Goal: Information Seeking & Learning: Learn about a topic

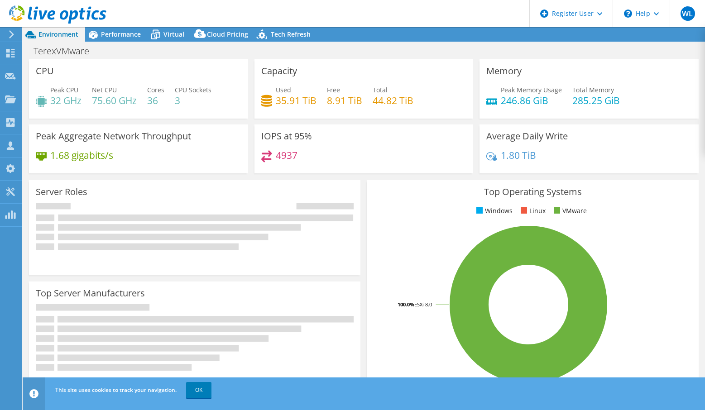
select select "USD"
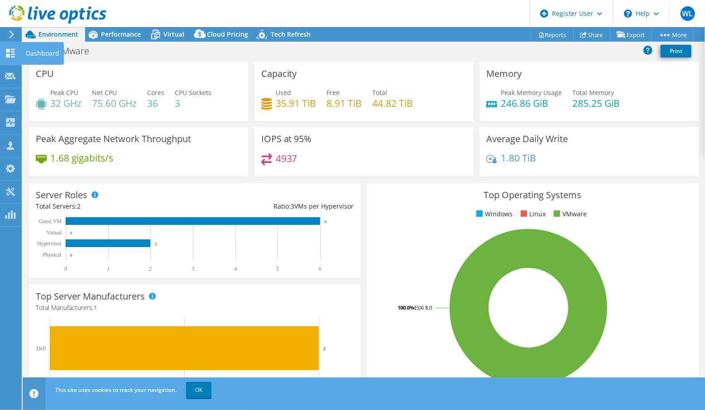
click at [6, 53] on icon at bounding box center [10, 53] width 11 height 9
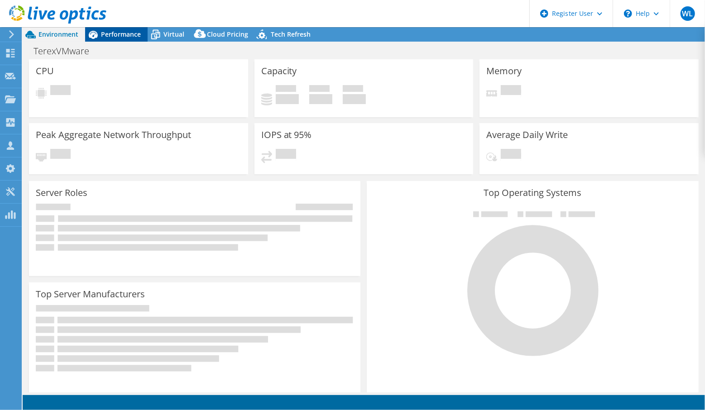
select select "USD"
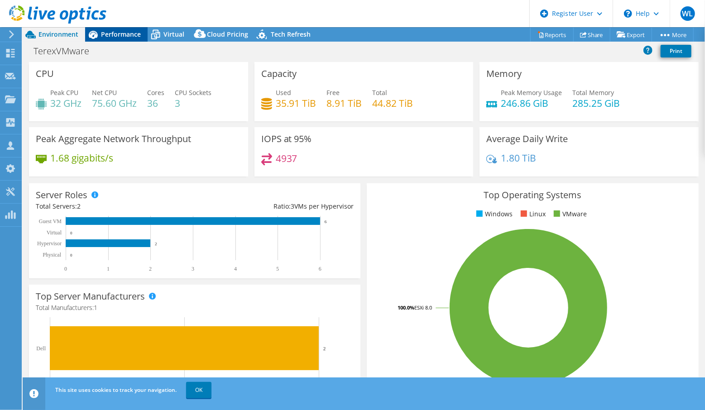
click at [113, 33] on span "Performance" at bounding box center [121, 34] width 40 height 9
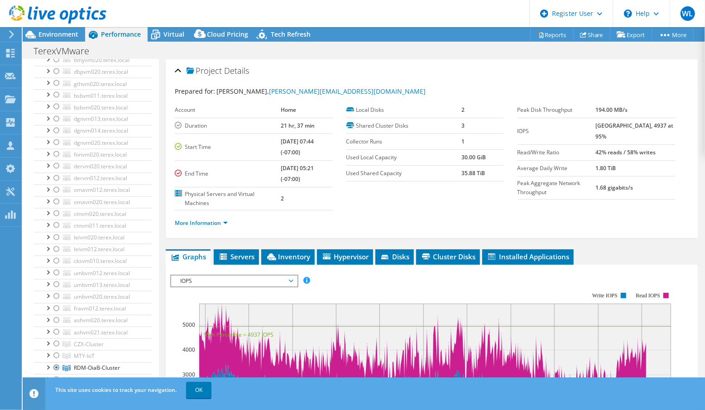
scroll to position [1042, 0]
click at [61, 37] on span "Environment" at bounding box center [58, 34] width 40 height 9
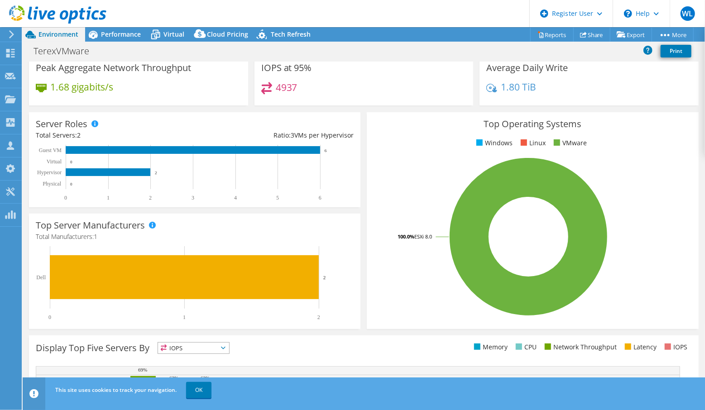
scroll to position [0, 0]
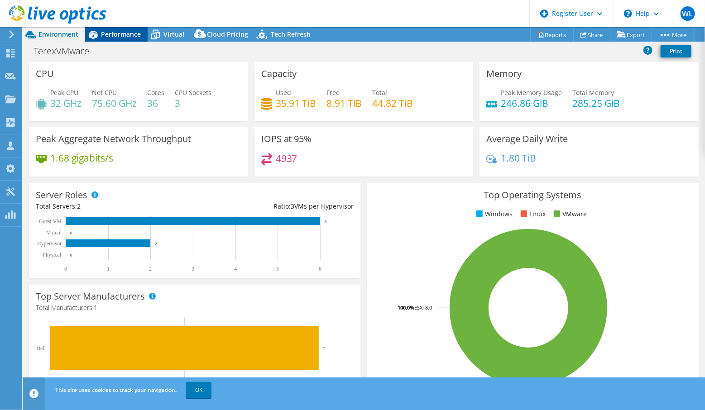
click at [124, 35] on span "Performance" at bounding box center [121, 34] width 40 height 9
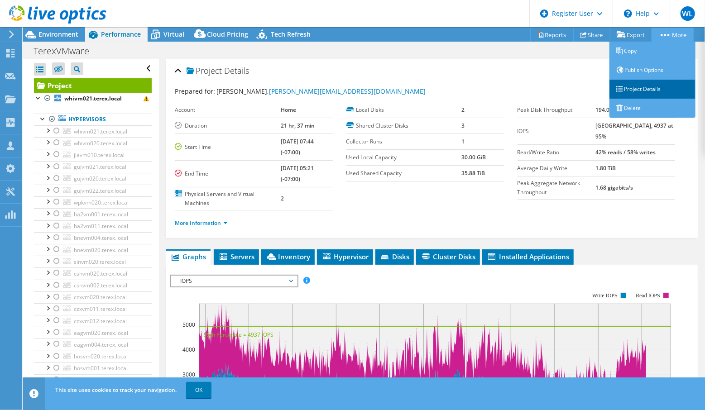
click at [674, 87] on link "Project Details" at bounding box center [653, 89] width 86 height 19
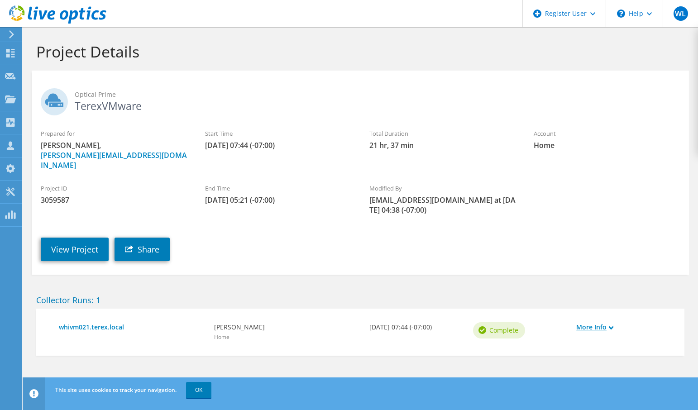
click at [609, 326] on icon at bounding box center [611, 328] width 5 height 5
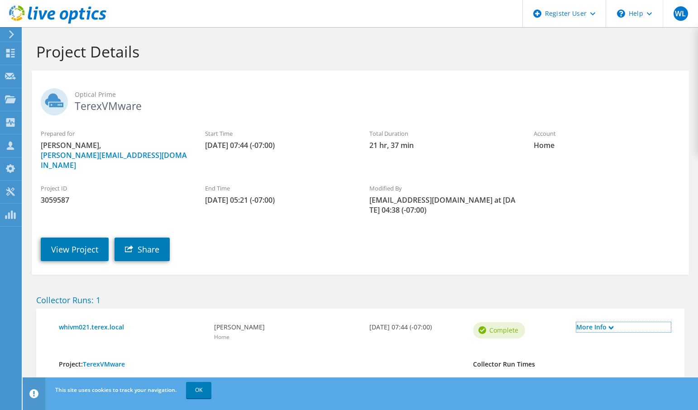
scroll to position [53, 0]
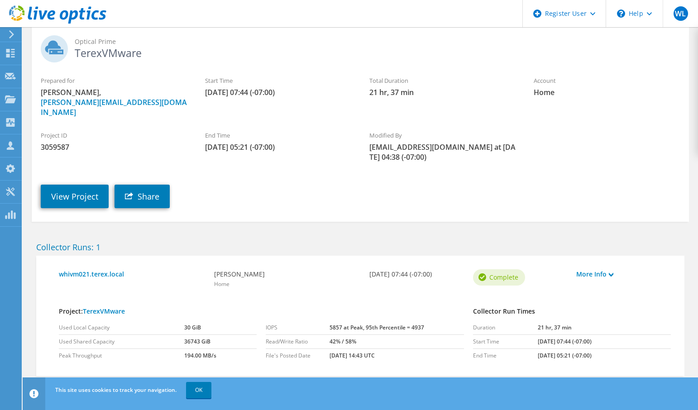
click at [273, 410] on section "Project Details Optical Prime TerexVMware Prepared for Andy Peoples, andy.peopl…" at bounding box center [361, 202] width 676 height 456
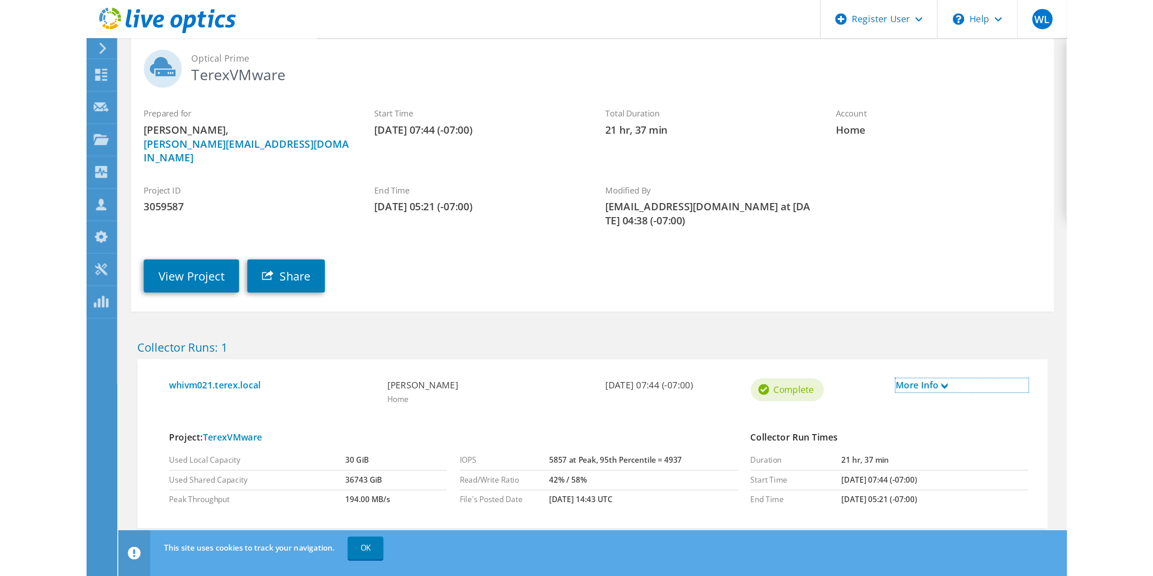
scroll to position [0, 0]
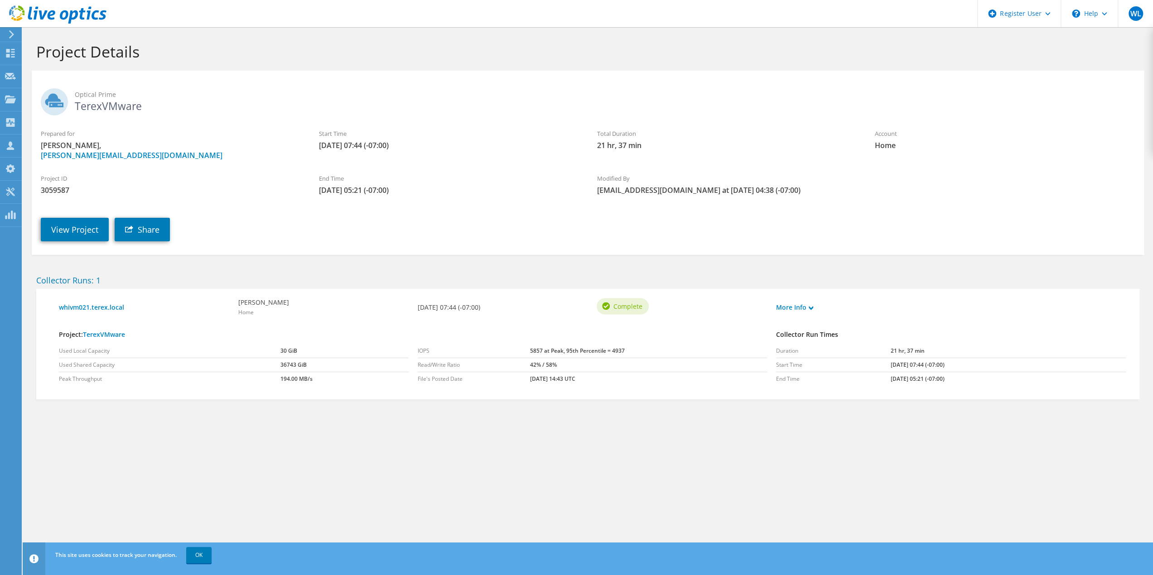
click at [274, 410] on section "Project Details Optical Prime TerexVMware Prepared for Andy Peoples, andy.peopl…" at bounding box center [588, 240] width 1130 height 427
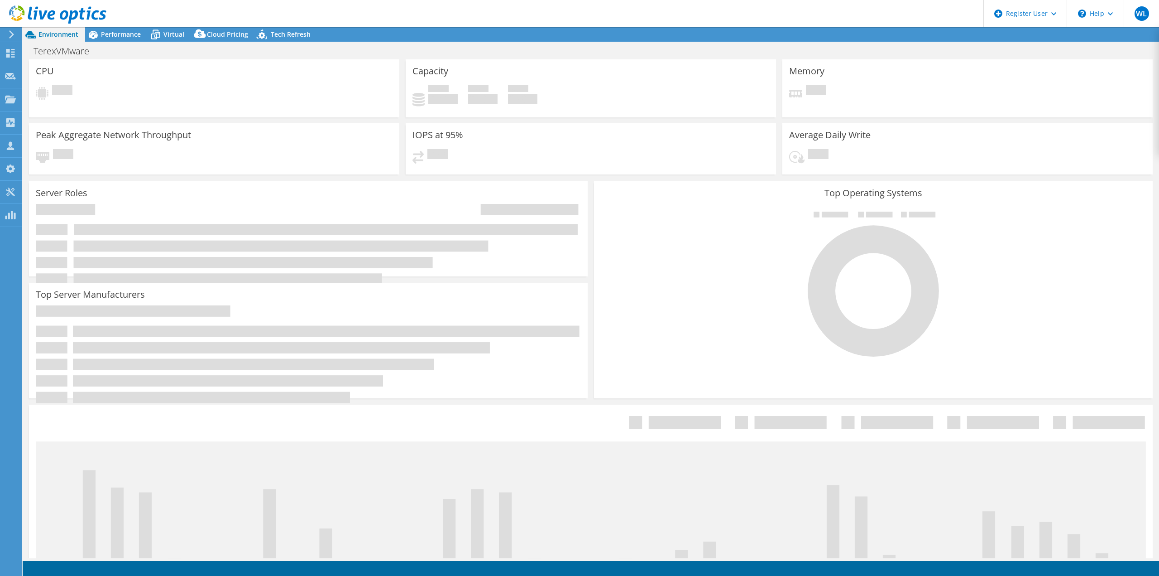
select select "USD"
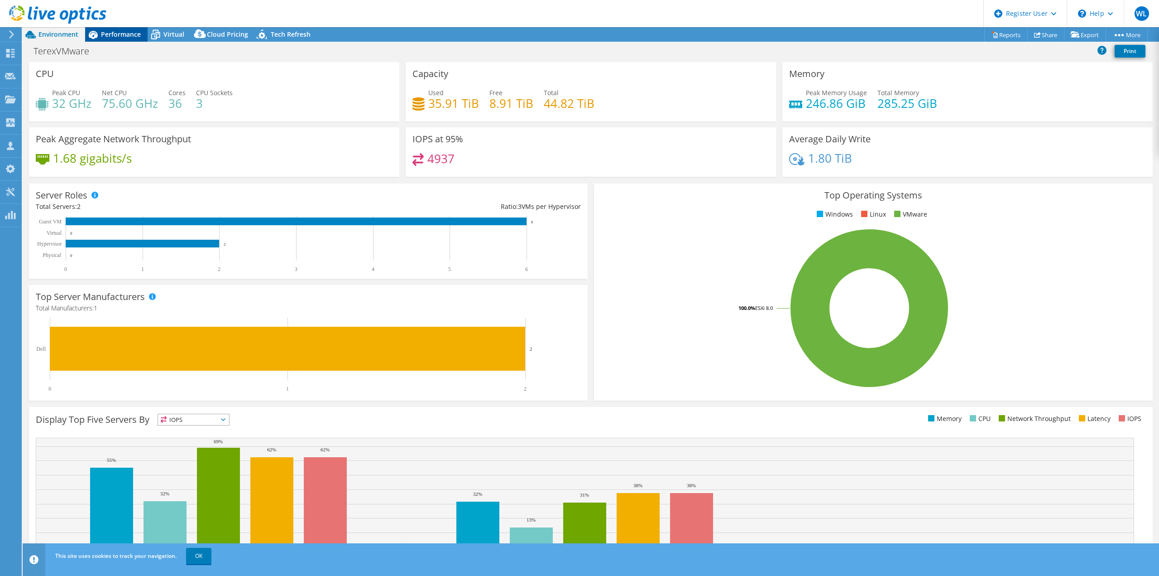
click at [117, 34] on span "Performance" at bounding box center [121, 34] width 40 height 9
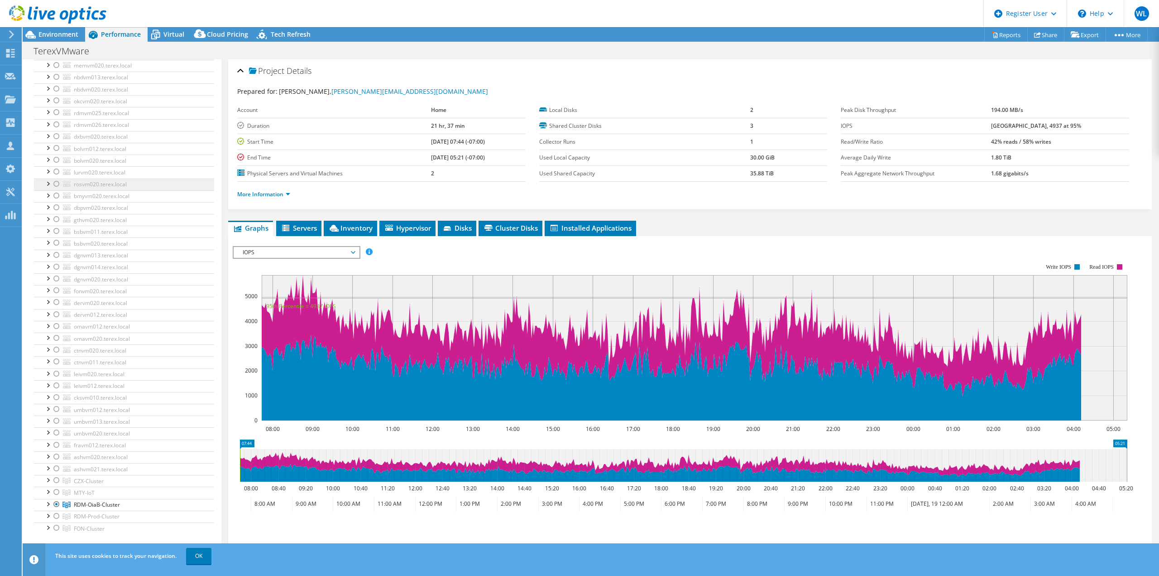
scroll to position [979, 0]
click at [437, 249] on div "IOPS Disk Throughput IO Size Latency Queue Depth CPU Percentage Memory Page Fau…" at bounding box center [690, 252] width 915 height 12
click at [579, 225] on span "Installed Applications" at bounding box center [590, 227] width 82 height 9
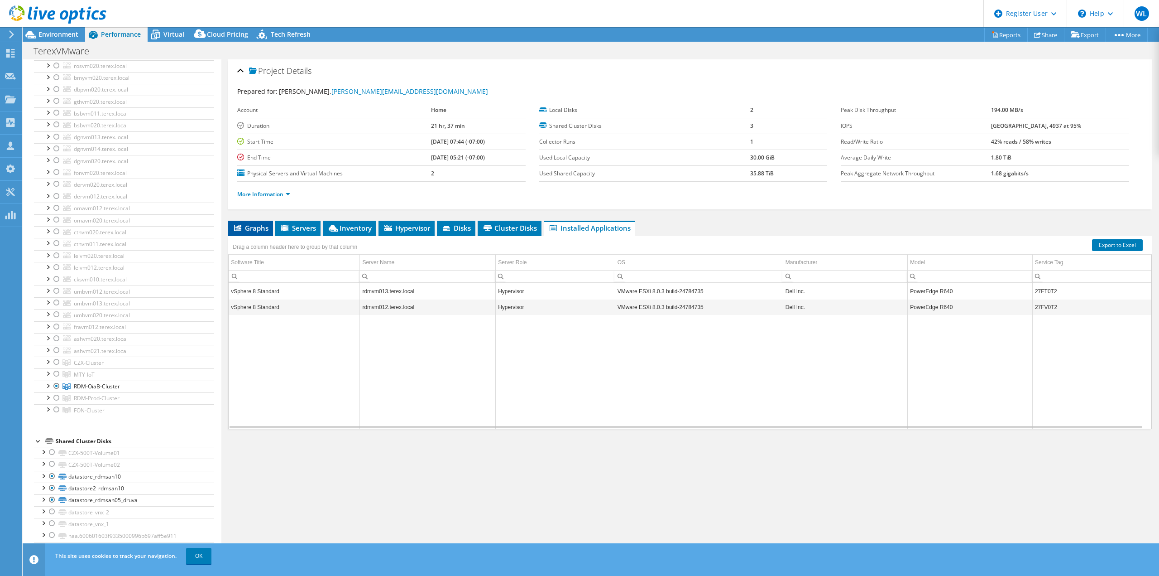
click at [252, 226] on span "Graphs" at bounding box center [251, 227] width 36 height 9
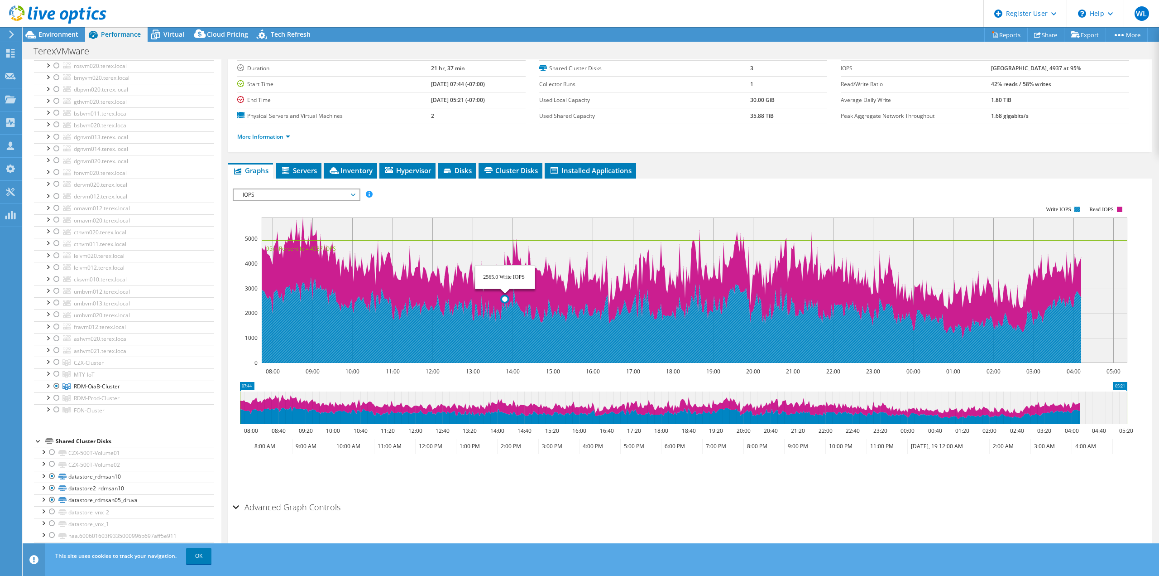
scroll to position [0, 0]
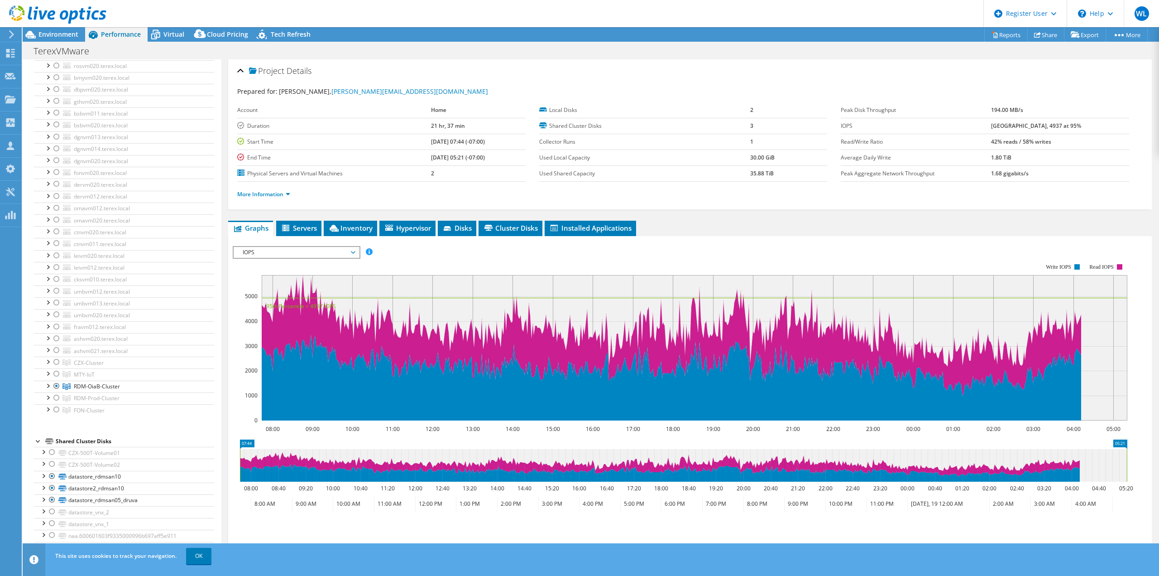
click at [351, 250] on span "IOPS" at bounding box center [296, 252] width 116 height 11
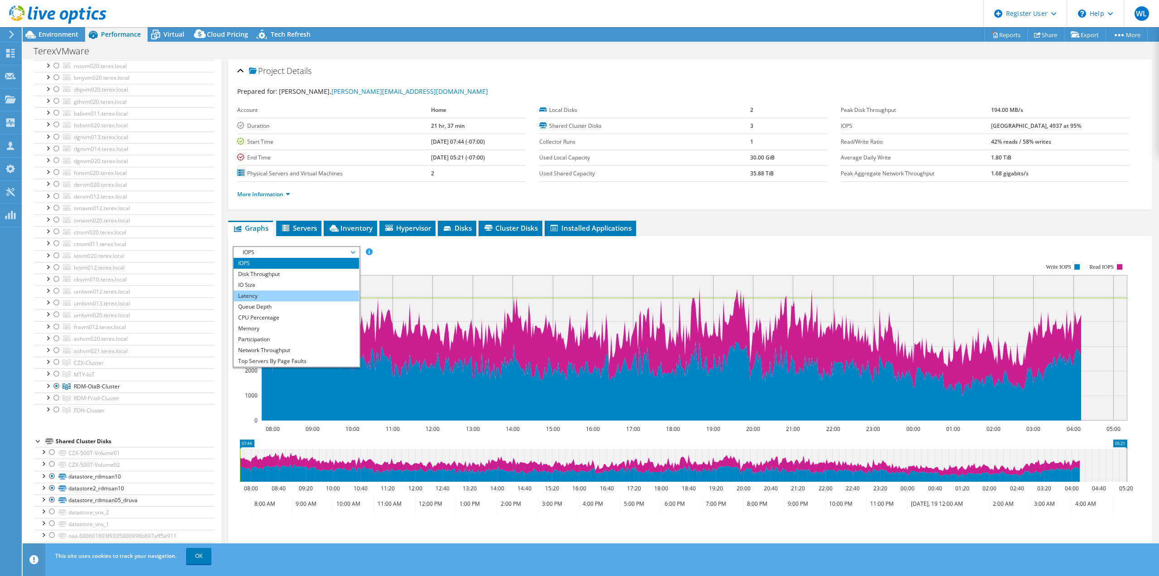
click at [318, 292] on li "Latency" at bounding box center [296, 295] width 125 height 11
